Goal: Obtain resource: Obtain resource

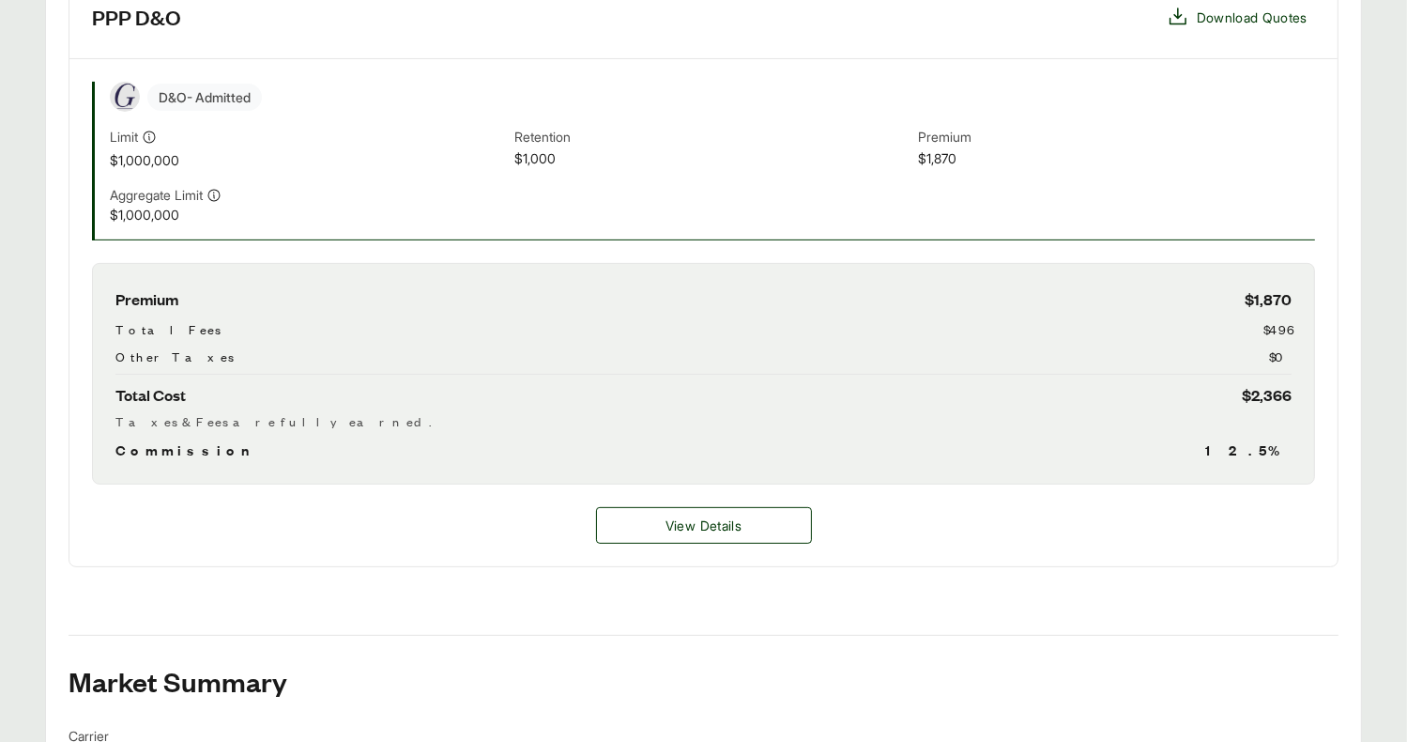
scroll to position [892, 0]
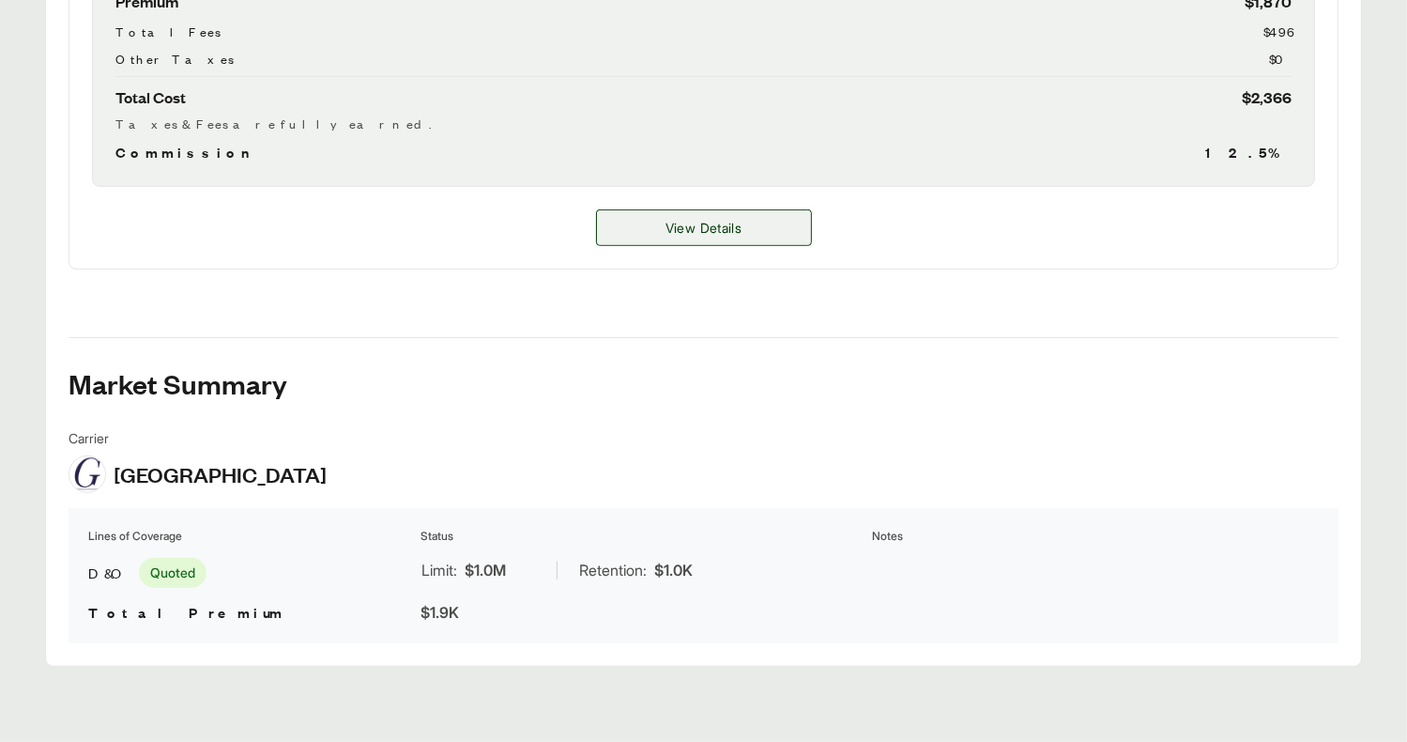
click at [691, 228] on span "View Details" at bounding box center [704, 228] width 76 height 20
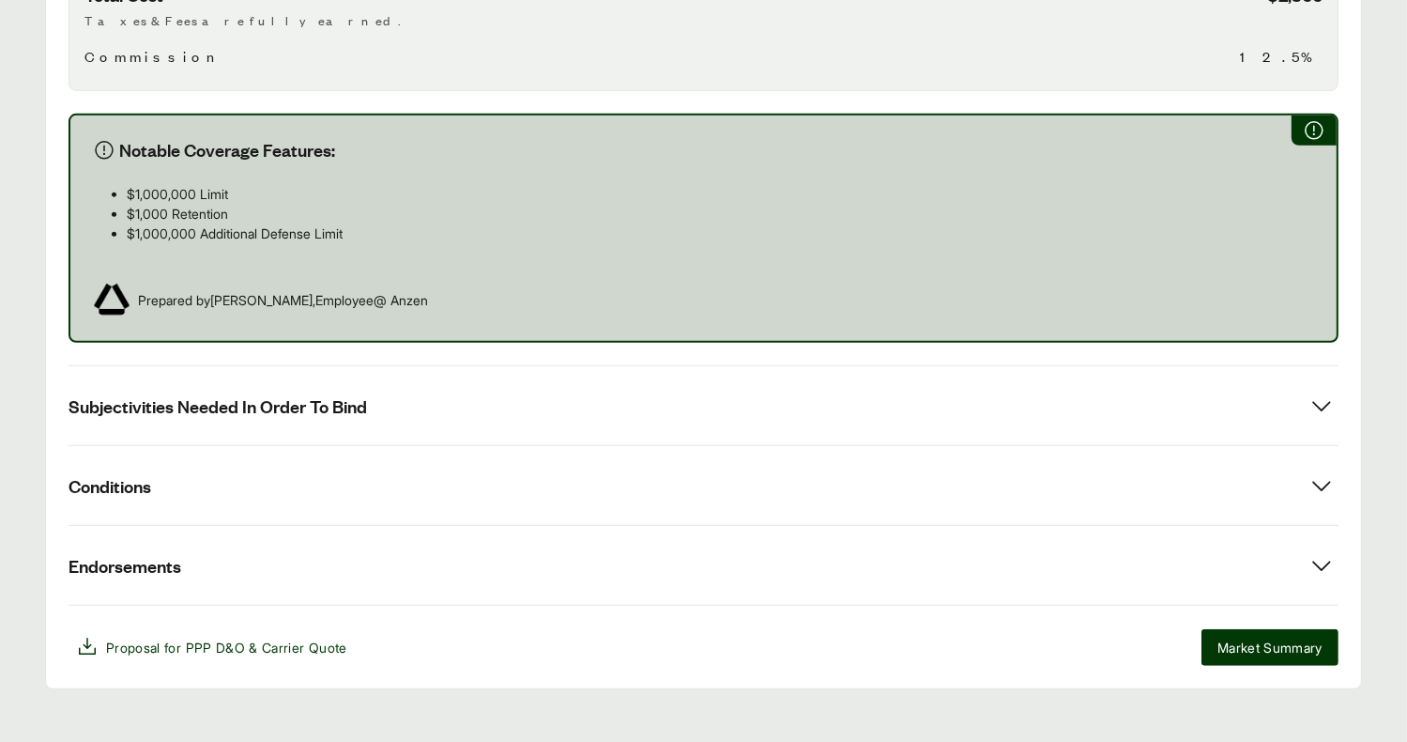
scroll to position [1006, 0]
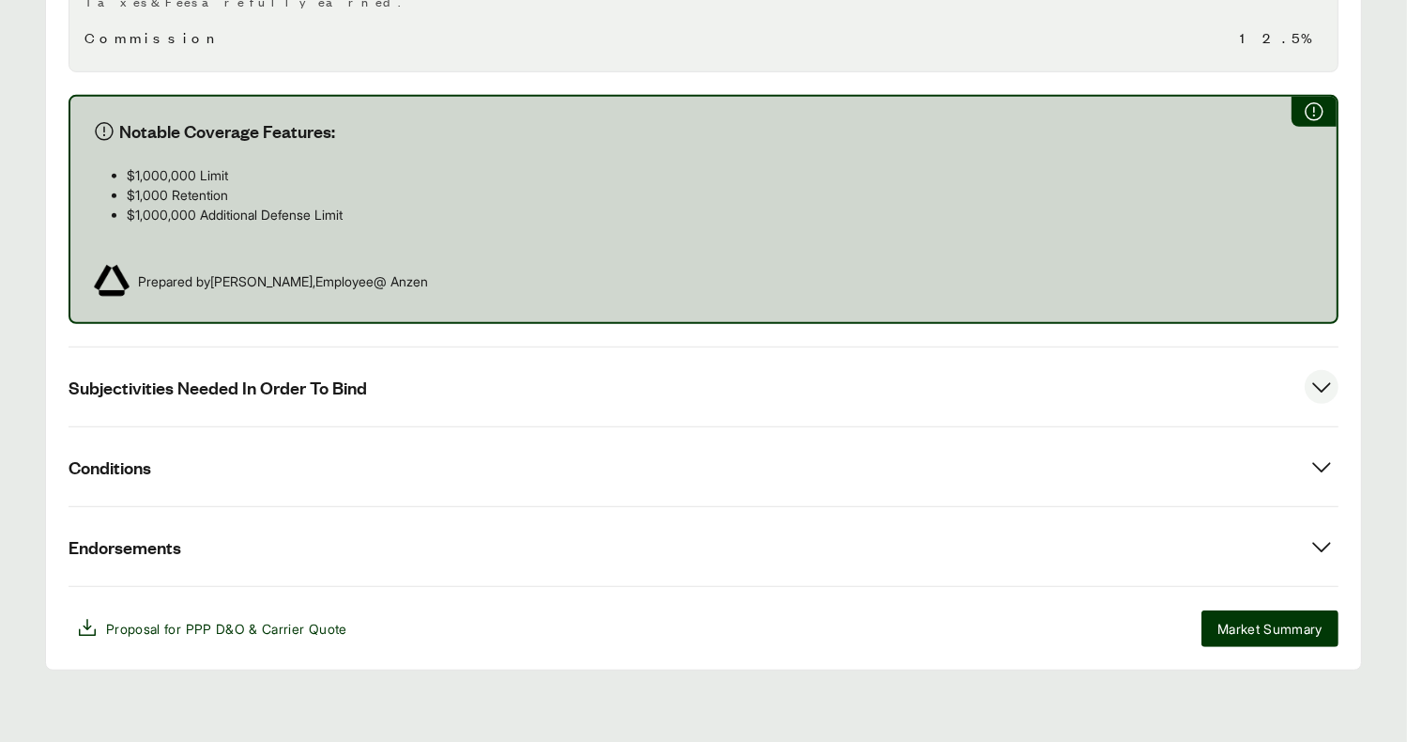
click at [430, 403] on button "Subjectivities Needed In Order To Bind" at bounding box center [704, 386] width 1270 height 79
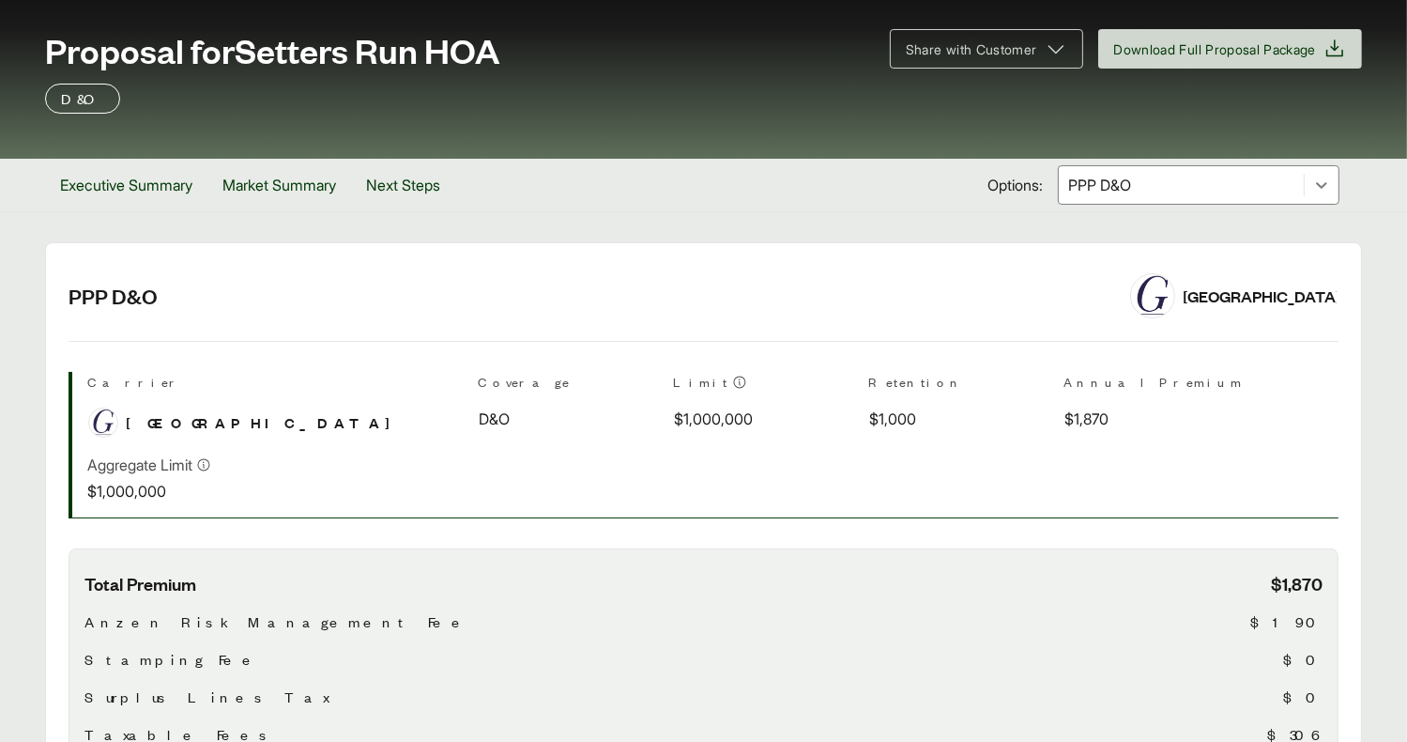
scroll to position [68, 0]
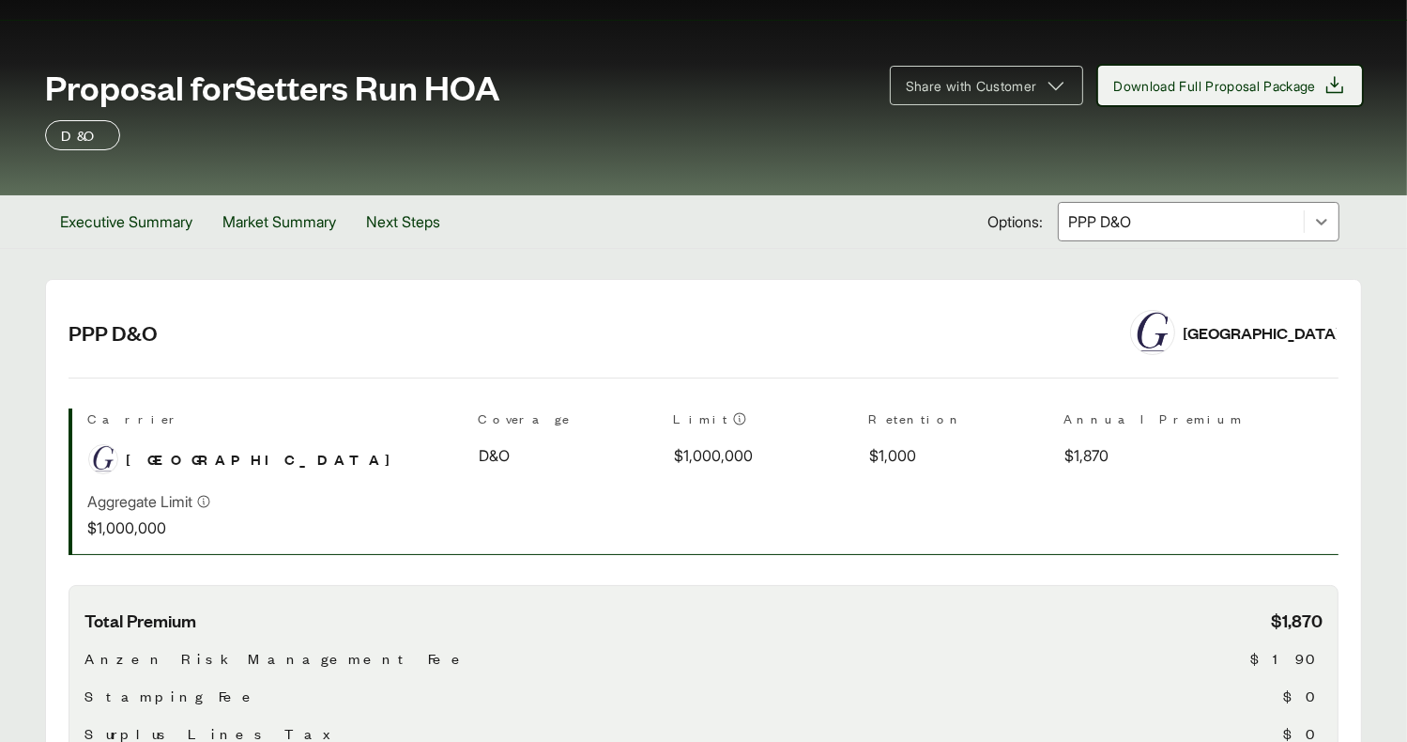
click at [1188, 82] on span "Download Full Proposal Package" at bounding box center [1215, 86] width 203 height 20
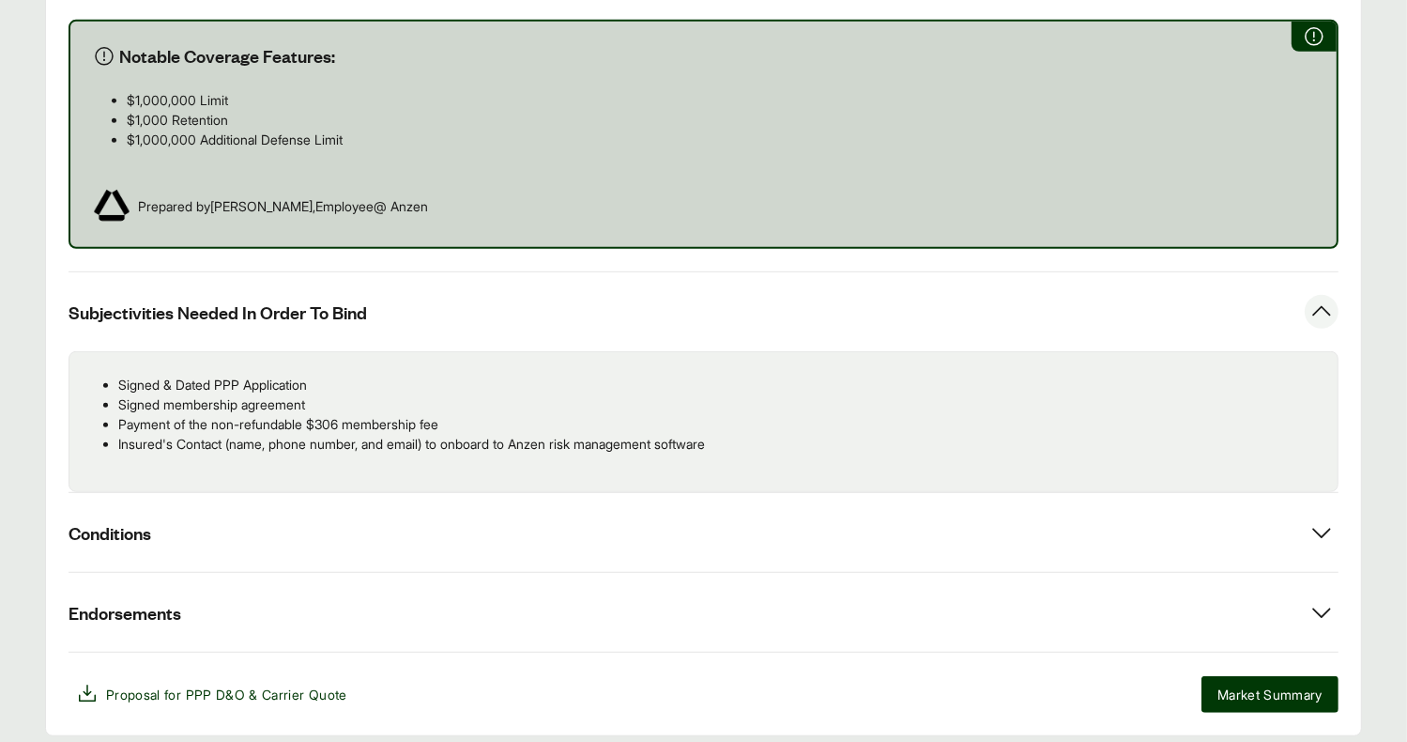
scroll to position [1146, 0]
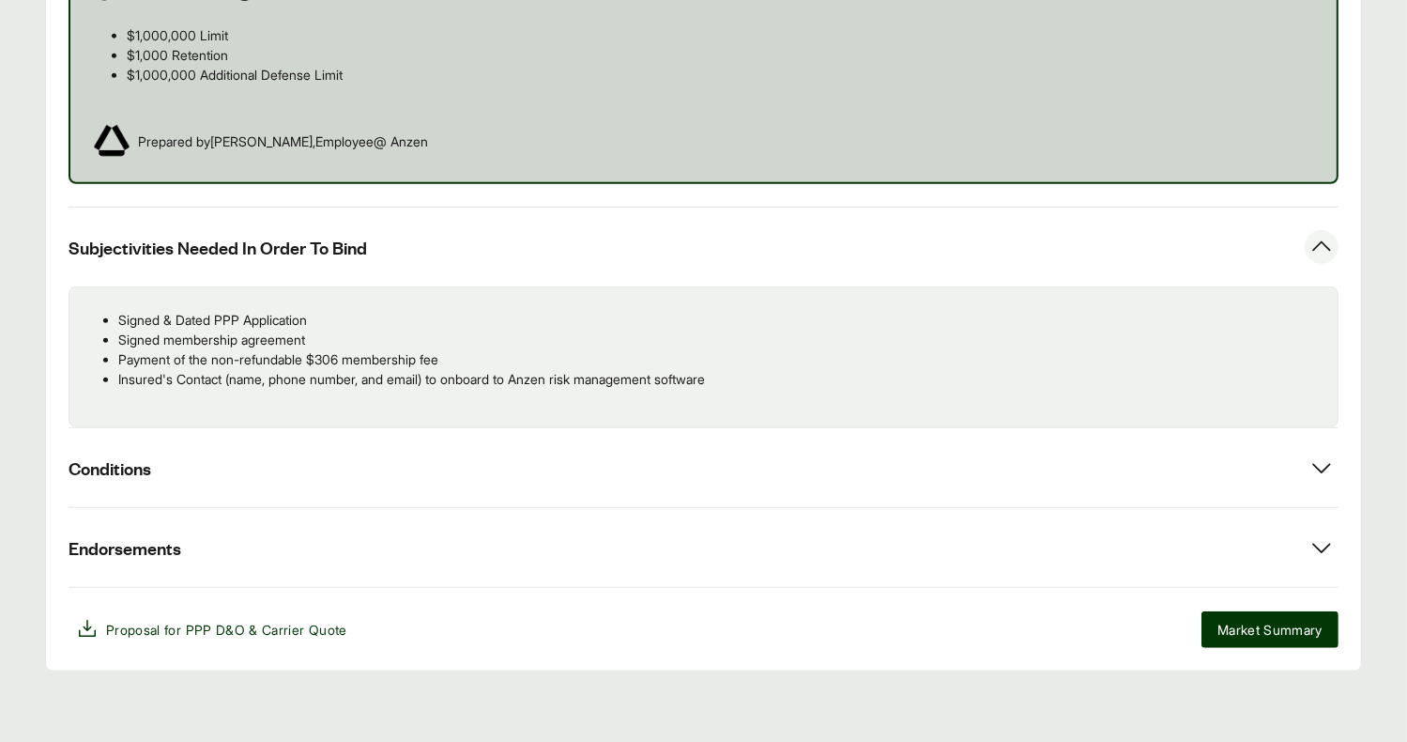
drag, startPoint x: 272, startPoint y: 458, endPoint x: 353, endPoint y: 512, distance: 96.9
click at [272, 458] on button "Conditions" at bounding box center [704, 467] width 1270 height 79
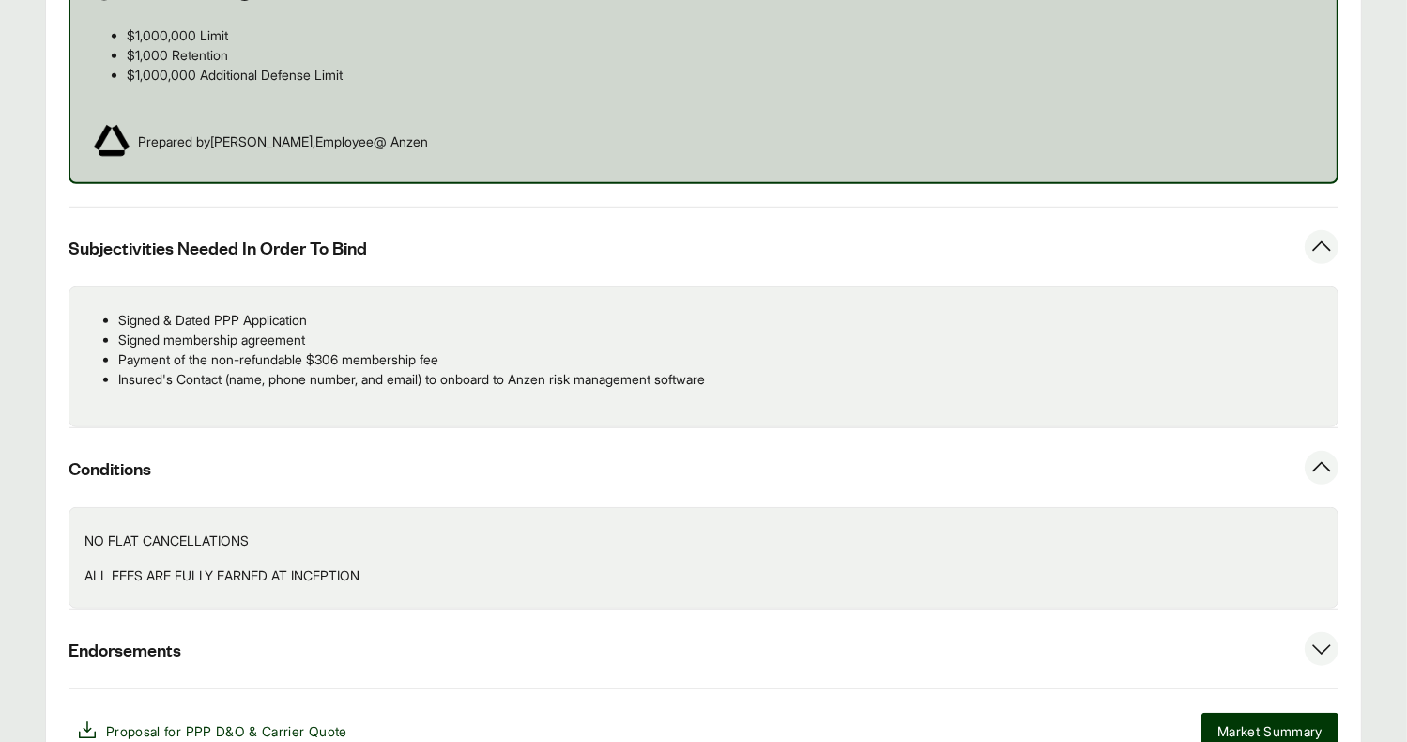
click at [363, 646] on button "Endorsements" at bounding box center [704, 648] width 1270 height 79
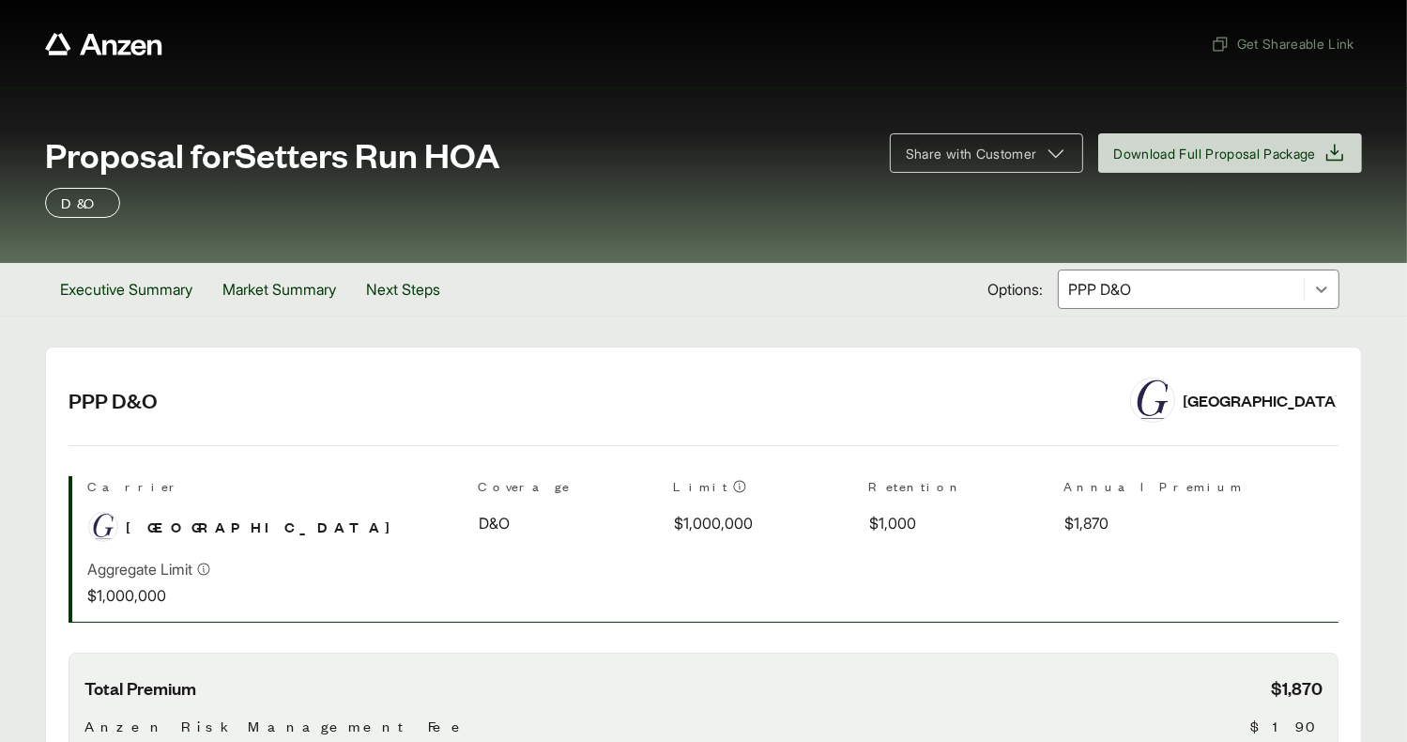
scroll to position [0, 0]
